Goal: Find specific page/section: Find specific page/section

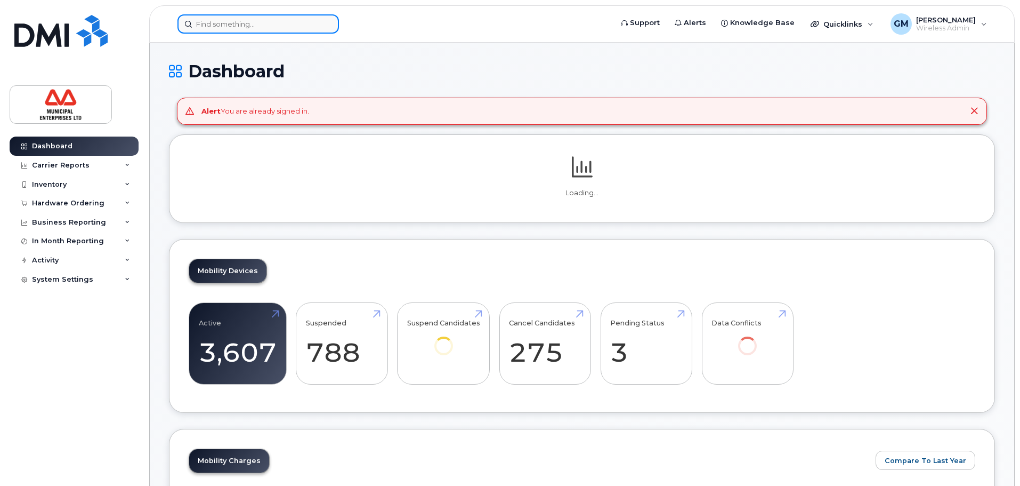
click at [260, 25] on input at bounding box center [259, 23] width 162 height 19
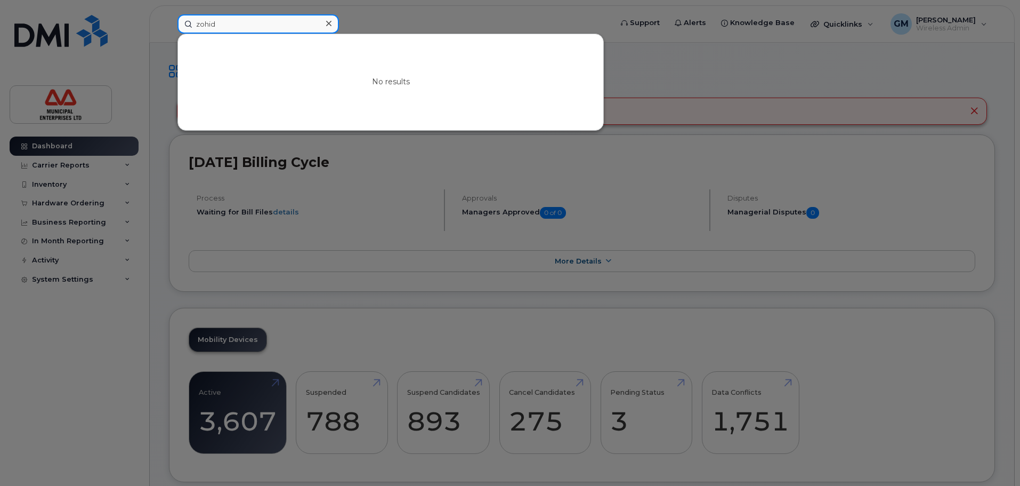
click at [207, 24] on input "zohid" at bounding box center [259, 23] width 162 height 19
type input "zohaid"
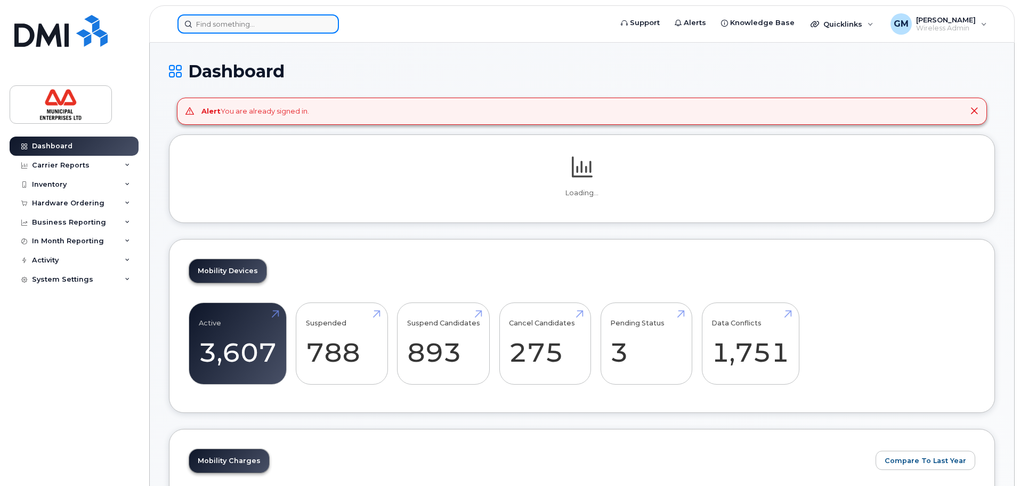
click at [313, 29] on input at bounding box center [259, 23] width 162 height 19
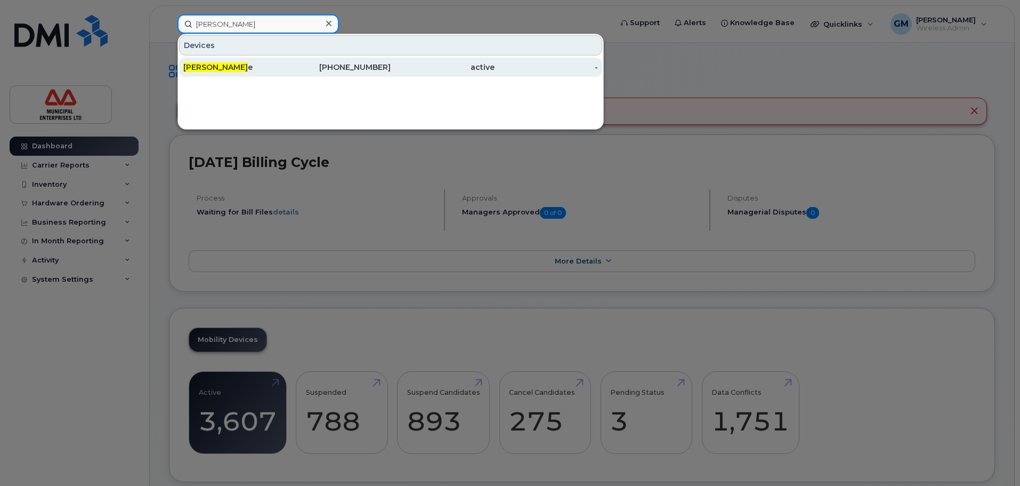
type input "patrick clark"
click at [293, 66] on div "782-409-2736" at bounding box center [339, 67] width 104 height 11
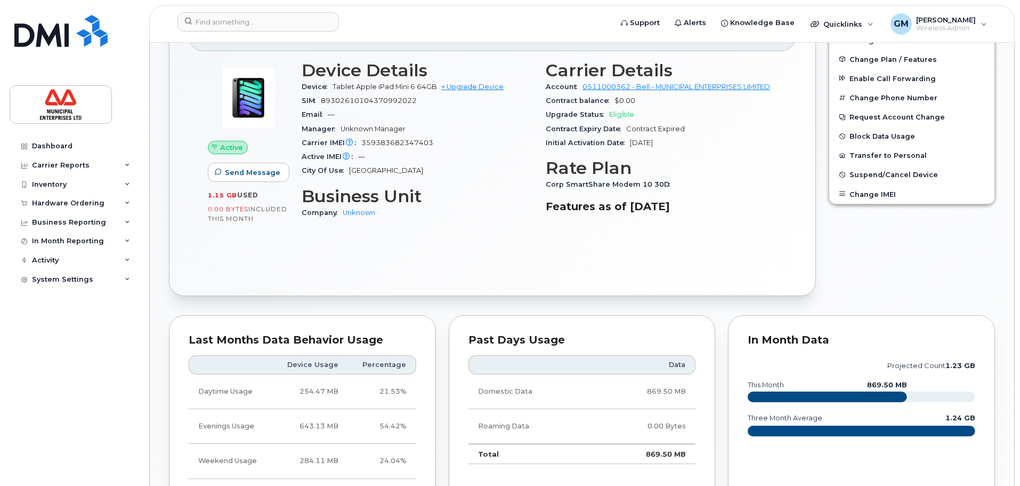
scroll to position [267, 0]
